Goal: Task Accomplishment & Management: Manage account settings

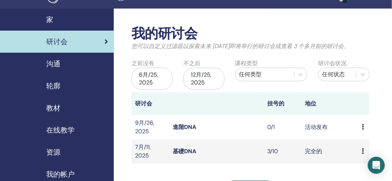
scroll to position [79, 0]
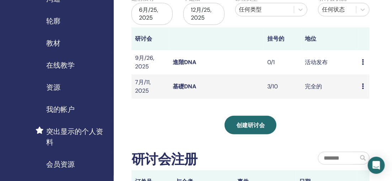
click at [180, 63] on link "進階DNA" at bounding box center [184, 61] width 23 height 7
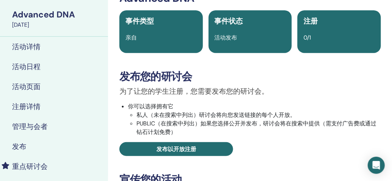
scroll to position [39, 34]
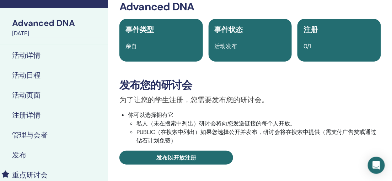
click at [21, 95] on h4 "活动页面" at bounding box center [26, 95] width 28 height 9
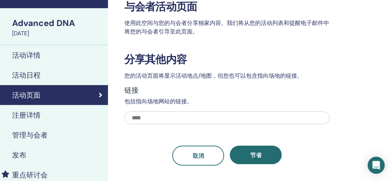
click at [44, 114] on div "注册详情" at bounding box center [37, 115] width 131 height 9
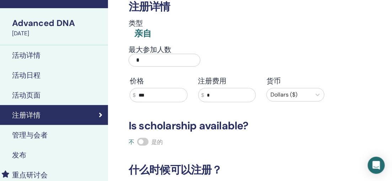
click at [145, 58] on input "*" at bounding box center [165, 60] width 72 height 13
type input "**"
click at [246, 48] on div "最大参加人数 **" at bounding box center [221, 58] width 205 height 26
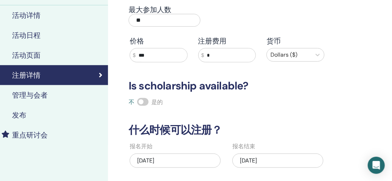
scroll to position [158, 34]
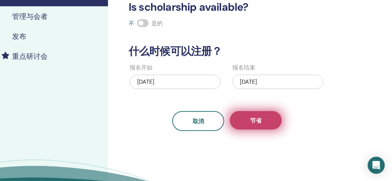
click at [264, 124] on button "节省" at bounding box center [256, 120] width 52 height 18
click at [242, 118] on button "节省" at bounding box center [256, 120] width 52 height 18
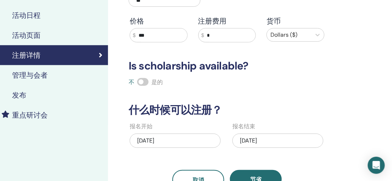
scroll to position [79, 34]
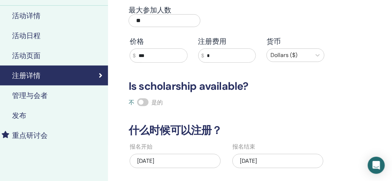
click at [36, 117] on div "发布" at bounding box center [37, 115] width 131 height 9
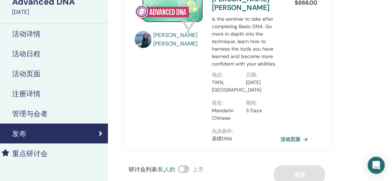
scroll to position [79, 34]
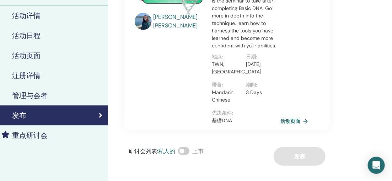
click at [42, 92] on h4 "管理与会者" at bounding box center [30, 95] width 36 height 9
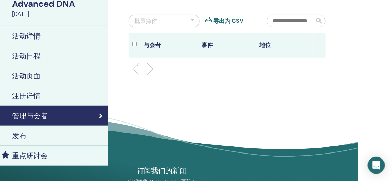
scroll to position [79, 34]
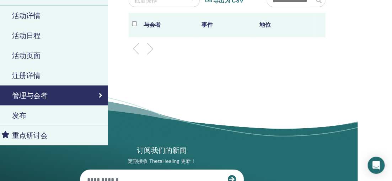
click at [26, 34] on h4 "活动日程" at bounding box center [26, 35] width 28 height 9
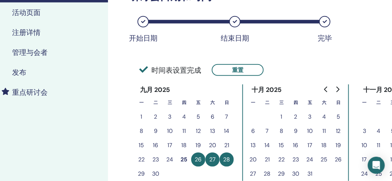
scroll to position [158, 34]
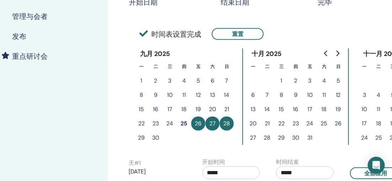
click at [20, 57] on h4 "重点研讨会" at bounding box center [30, 56] width 36 height 9
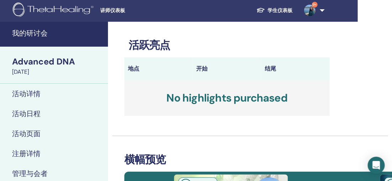
scroll to position [0, 34]
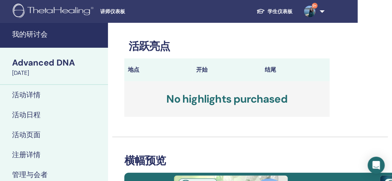
click at [30, 97] on h4 "活动详情" at bounding box center [26, 94] width 28 height 9
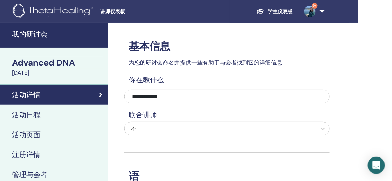
scroll to position [79, 34]
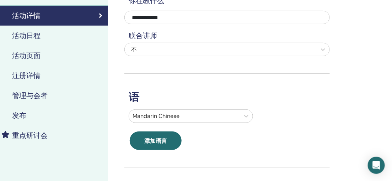
click at [28, 52] on h4 "活动页面" at bounding box center [26, 55] width 28 height 9
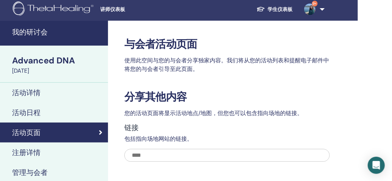
scroll to position [0, 34]
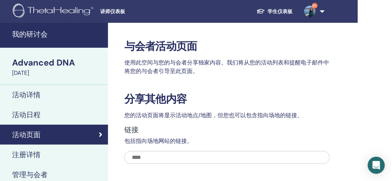
click at [60, 12] on img at bounding box center [54, 12] width 83 height 16
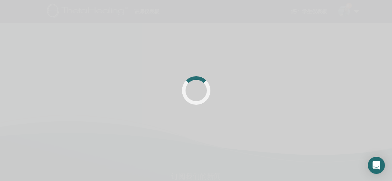
scroll to position [0, 34]
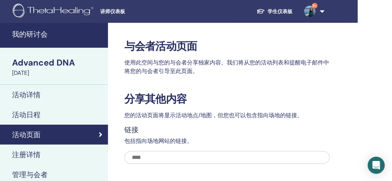
click at [115, 11] on span "讲师仪表板" at bounding box center [153, 11] width 107 height 7
click at [22, 33] on h4 "我的研讨会" at bounding box center [58, 34] width 92 height 9
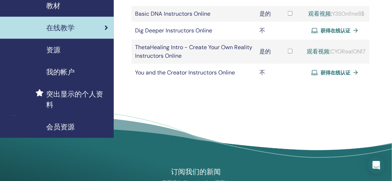
scroll to position [118, 0]
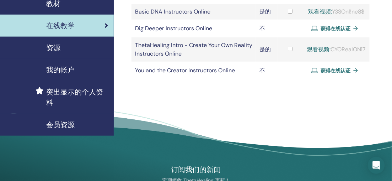
click at [56, 70] on span "我的帐户" at bounding box center [60, 69] width 28 height 11
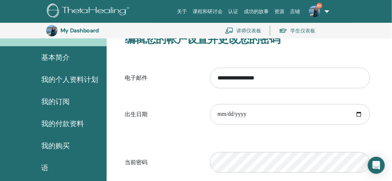
scroll to position [55, 0]
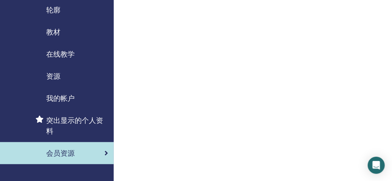
scroll to position [39, 0]
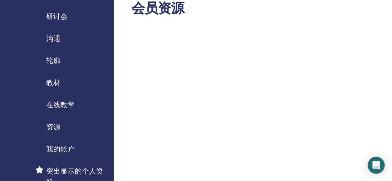
click at [55, 83] on span "教材" at bounding box center [53, 82] width 14 height 11
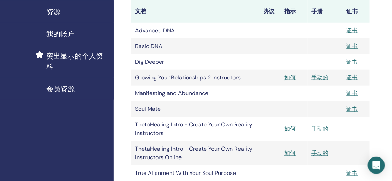
scroll to position [158, 0]
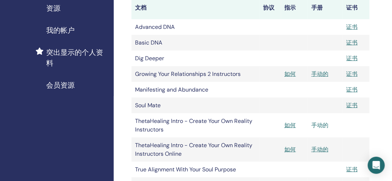
click at [320, 126] on link "手动的" at bounding box center [319, 124] width 17 height 7
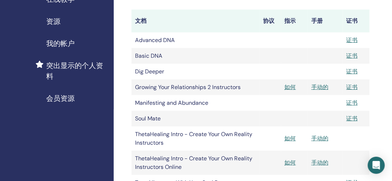
scroll to position [118, 0]
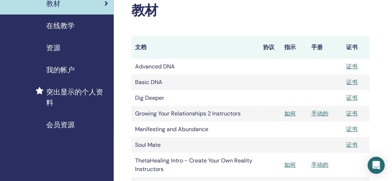
click at [56, 46] on span "资源" at bounding box center [53, 47] width 14 height 11
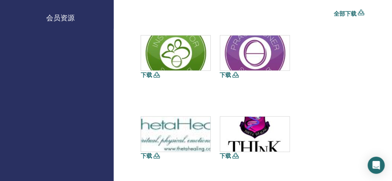
scroll to position [158, 0]
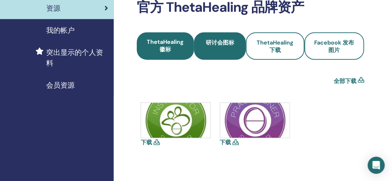
click at [214, 50] on span "研讨会图标" at bounding box center [220, 46] width 28 height 15
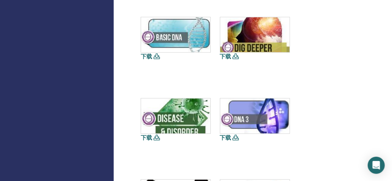
scroll to position [237, 0]
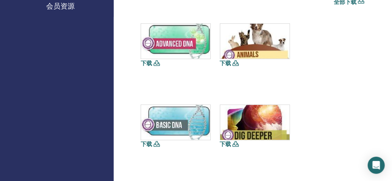
click at [148, 62] on link "下载" at bounding box center [146, 62] width 11 height 7
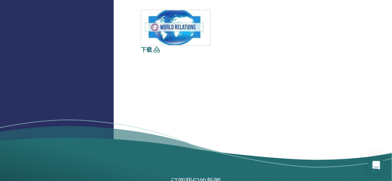
scroll to position [782, 0]
